Goal: Information Seeking & Learning: Learn about a topic

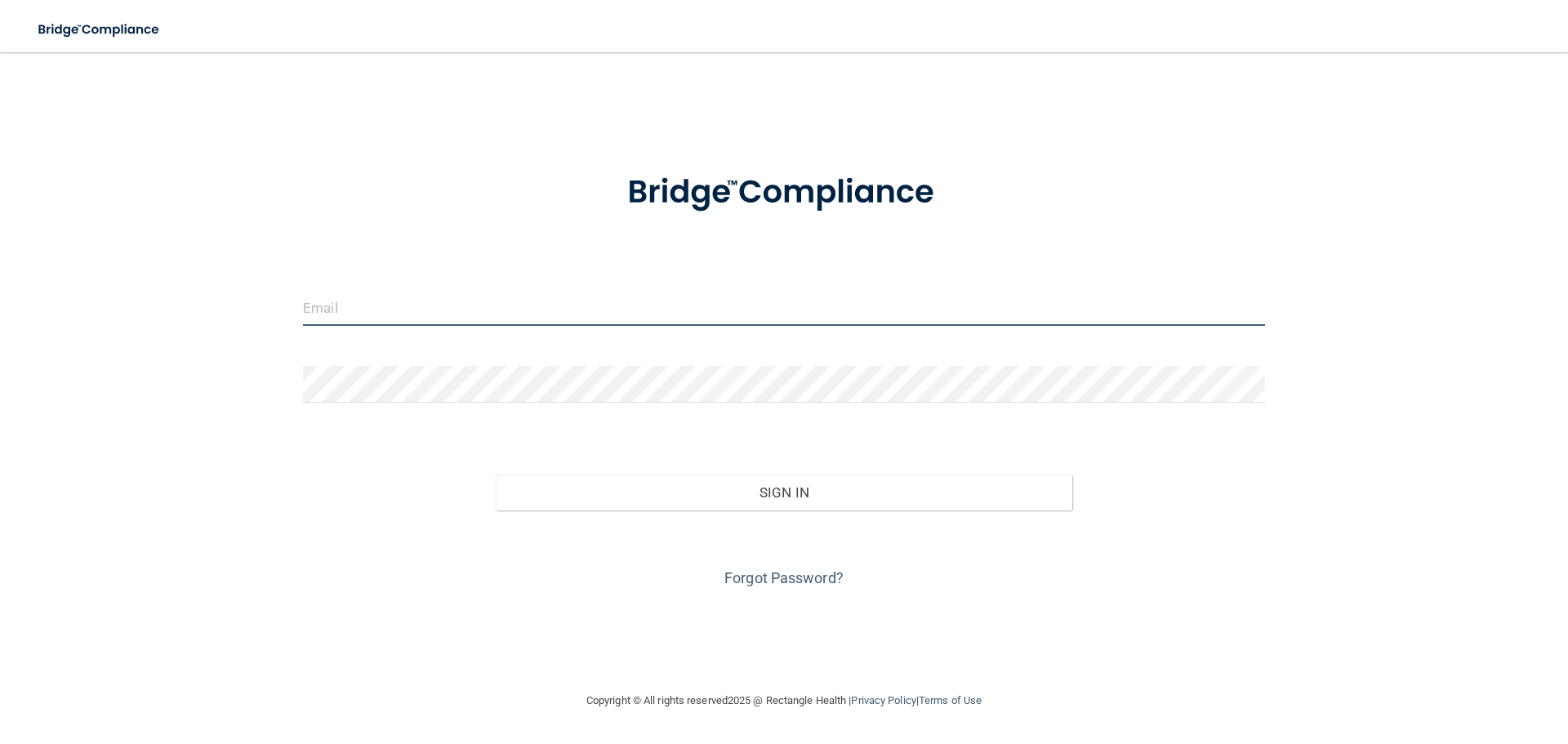
click at [520, 313] on input "email" at bounding box center [784, 307] width 963 height 37
type input "[EMAIL_ADDRESS][DOMAIN_NAME]"
click at [464, 300] on input "email" at bounding box center [784, 307] width 963 height 37
type input "[EMAIL_ADDRESS][DOMAIN_NAME]"
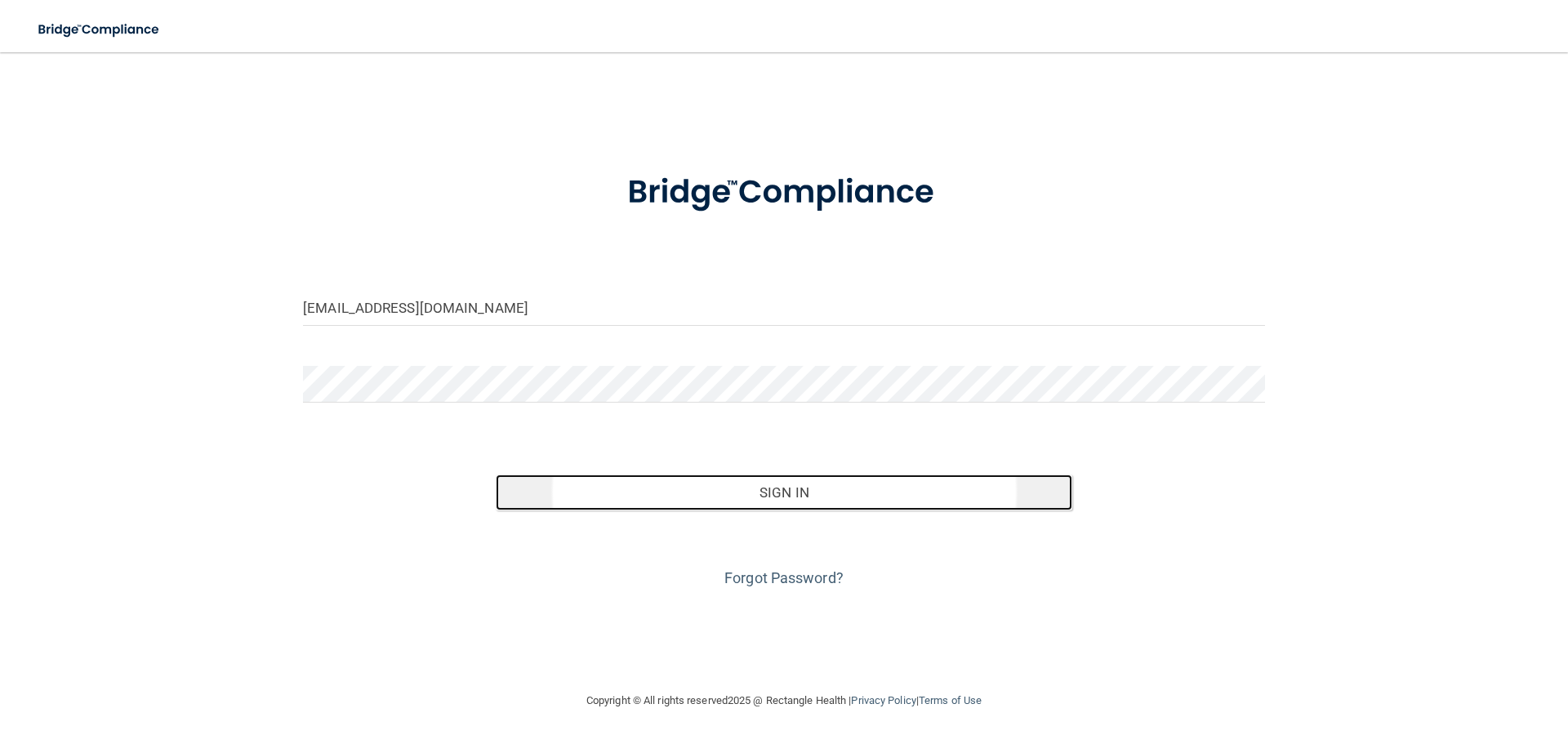
click at [806, 485] on button "Sign In" at bounding box center [784, 492] width 578 height 36
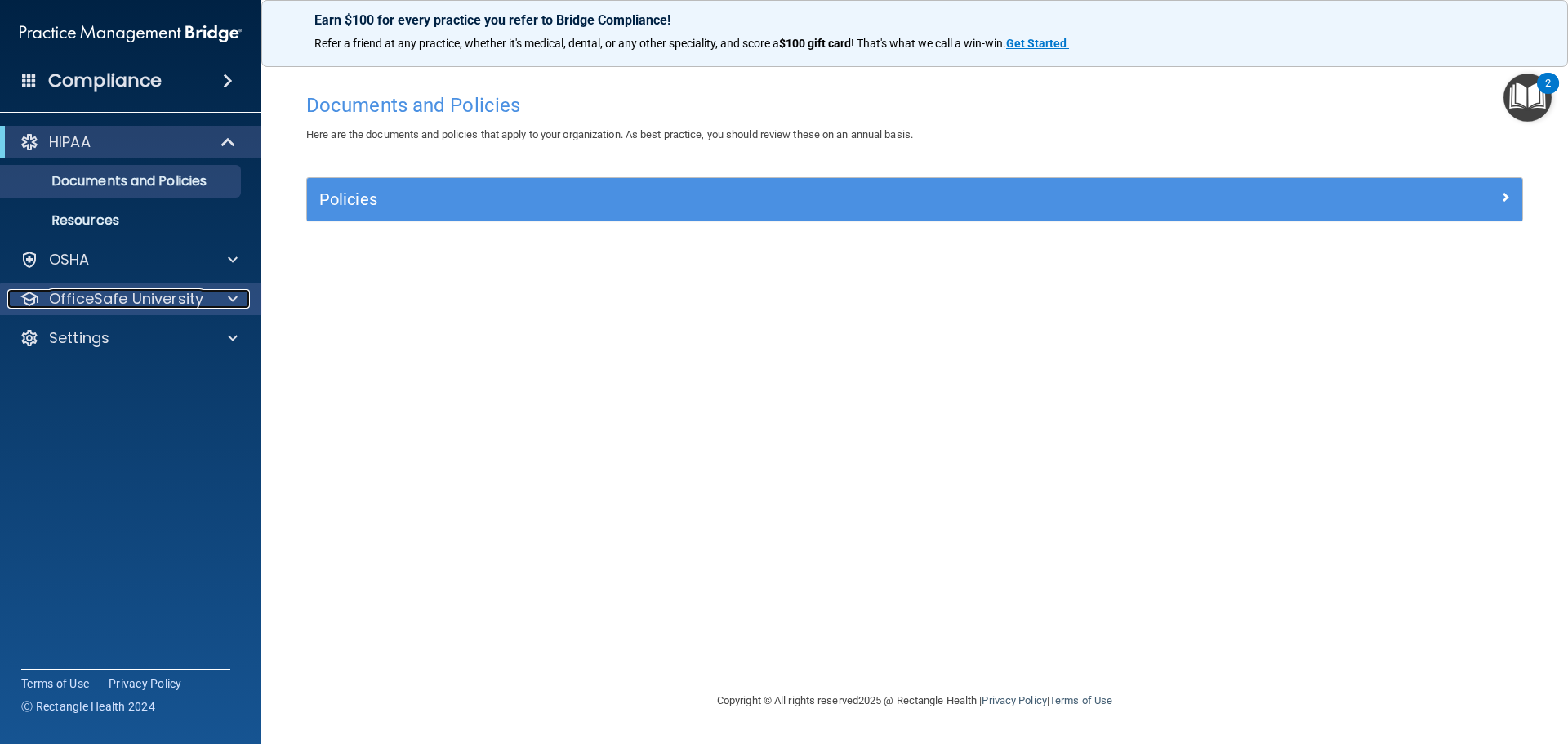
click at [232, 301] on span at bounding box center [233, 298] width 10 height 19
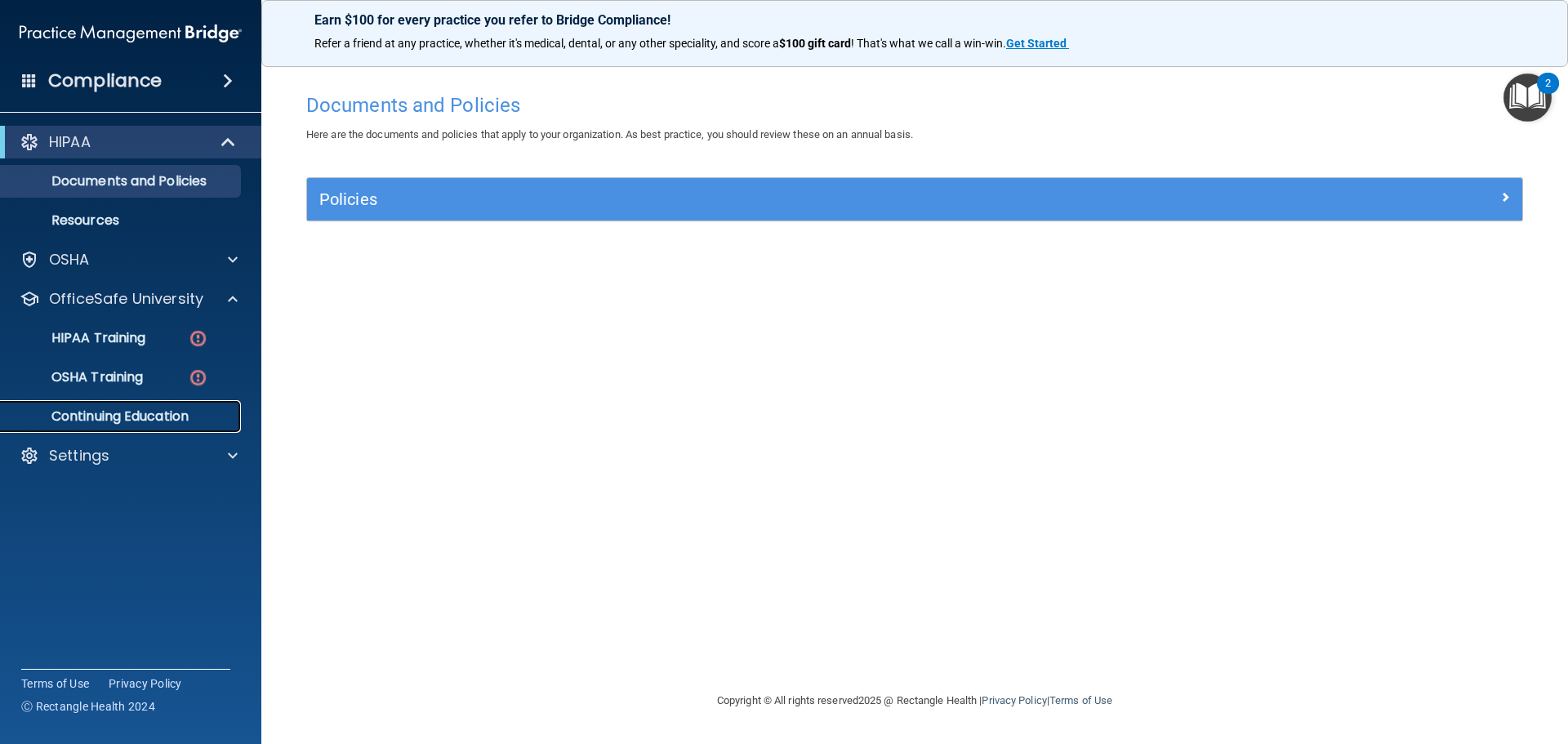
click at [154, 424] on p "Continuing Education" at bounding box center [123, 416] width 223 height 17
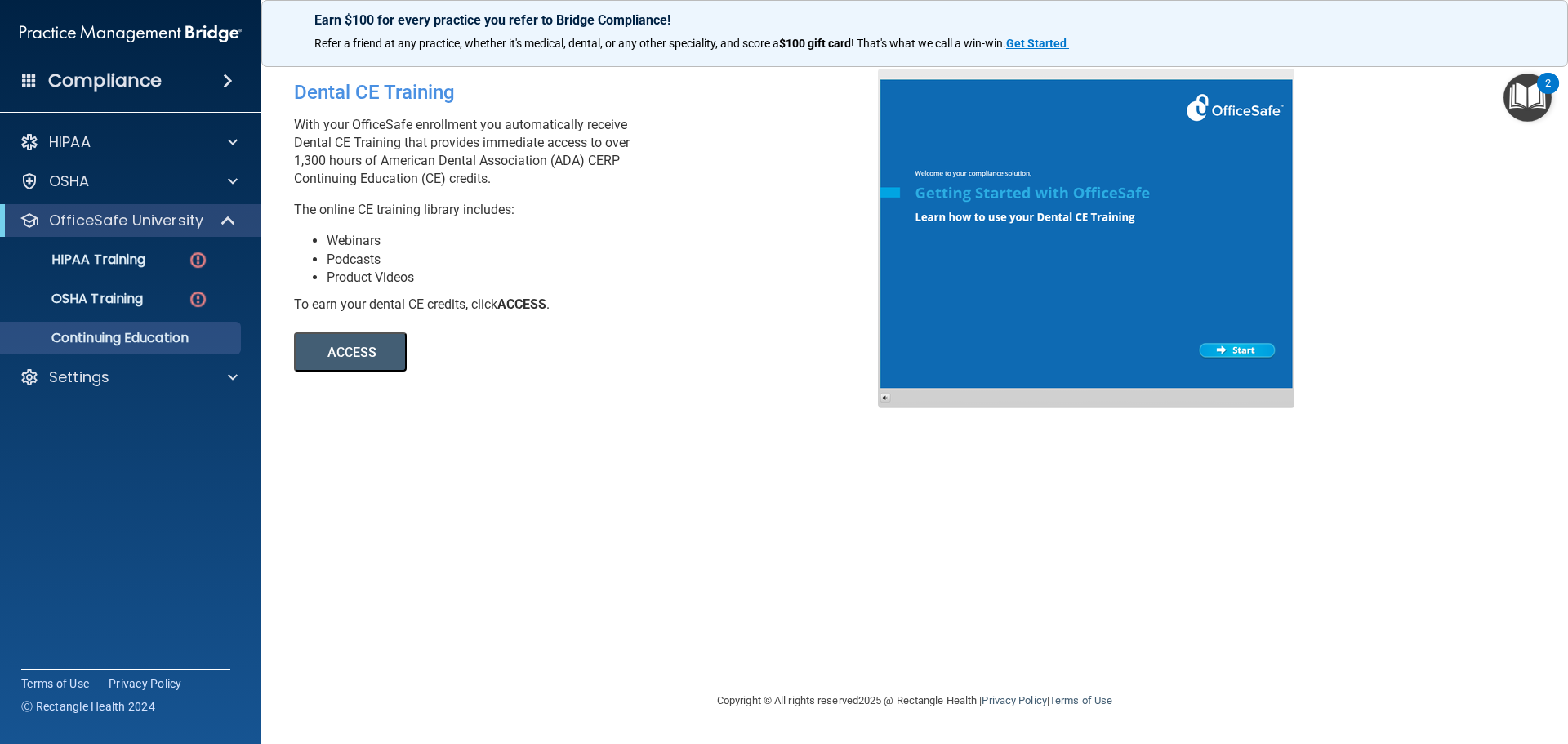
click at [341, 349] on button "ACCESS" at bounding box center [351, 352] width 113 height 39
